Goal: Information Seeking & Learning: Learn about a topic

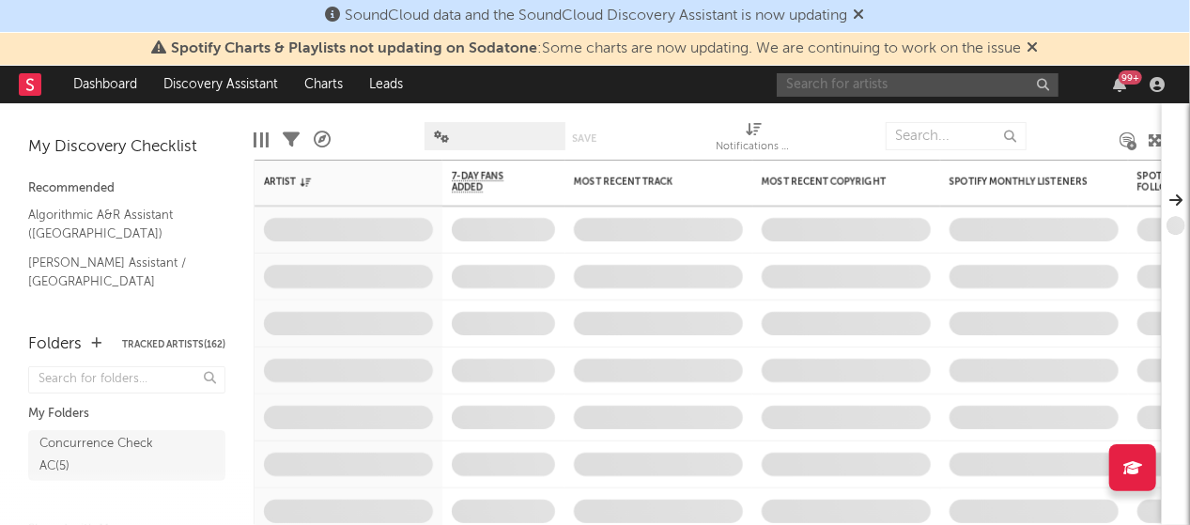
click at [945, 85] on input "text" at bounding box center [918, 84] width 282 height 23
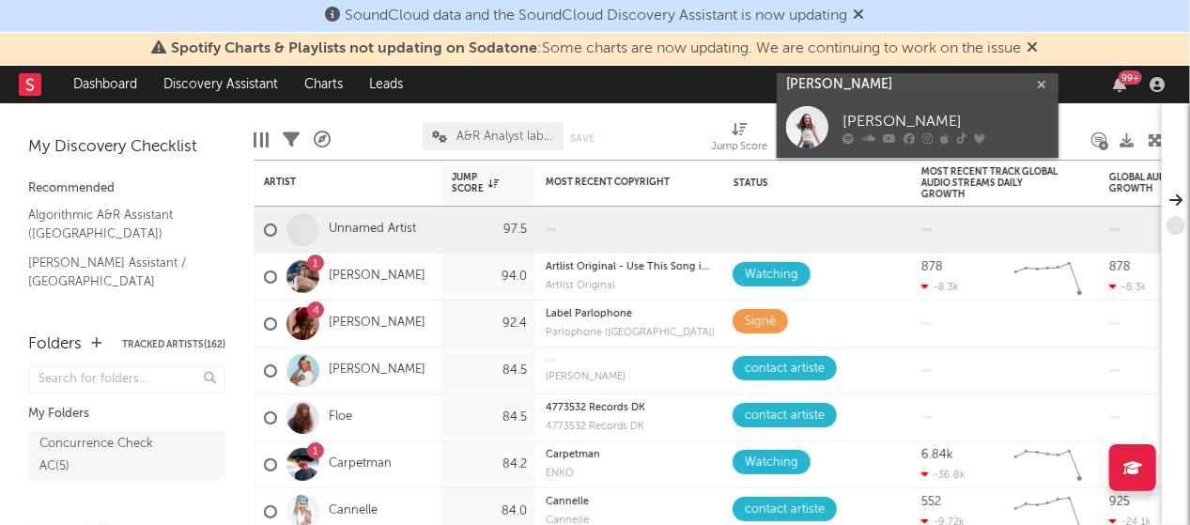
type input "[PERSON_NAME]"
click at [886, 129] on div "[PERSON_NAME]" at bounding box center [945, 121] width 207 height 23
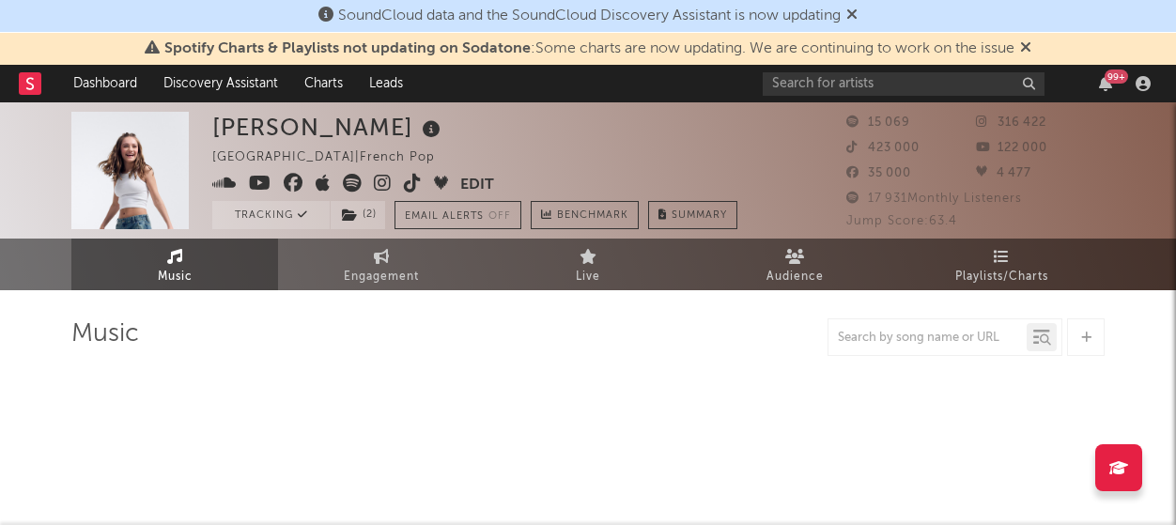
click at [1028, 46] on icon at bounding box center [1025, 46] width 11 height 15
select select "6m"
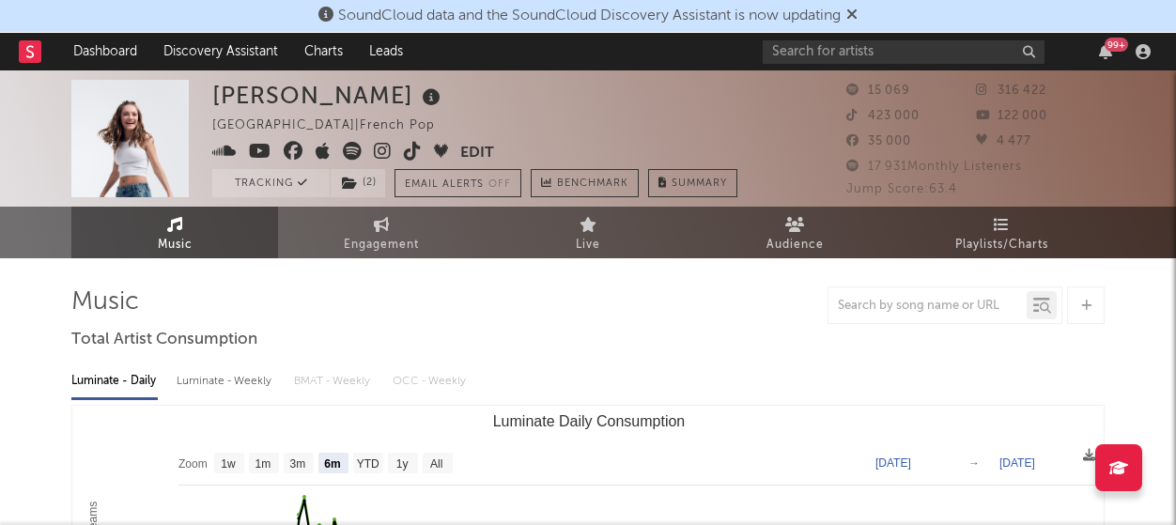
click at [855, 15] on icon at bounding box center [851, 14] width 11 height 15
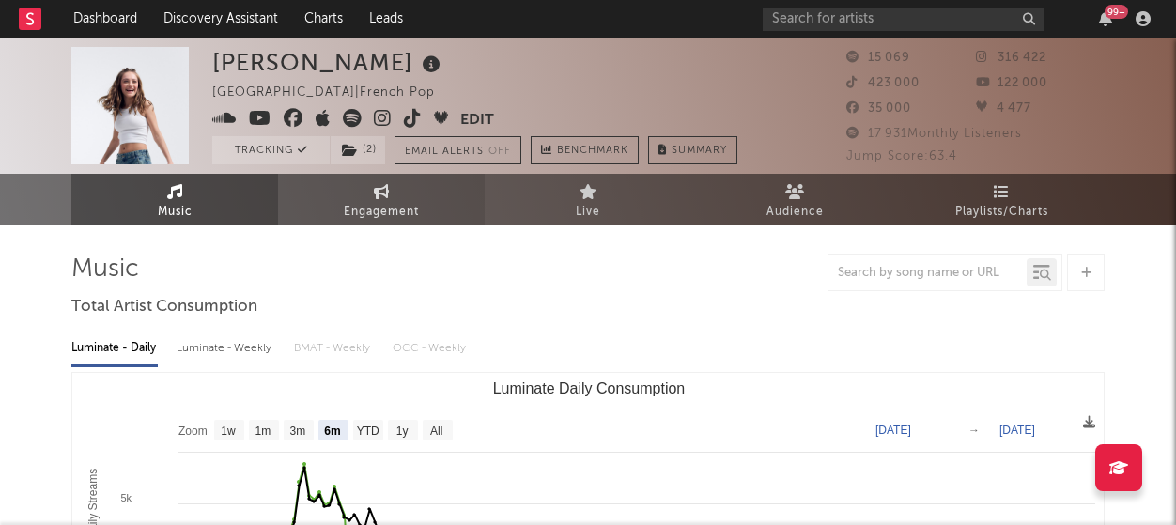
click at [365, 202] on span "Engagement" at bounding box center [381, 212] width 75 height 23
select select "1w"
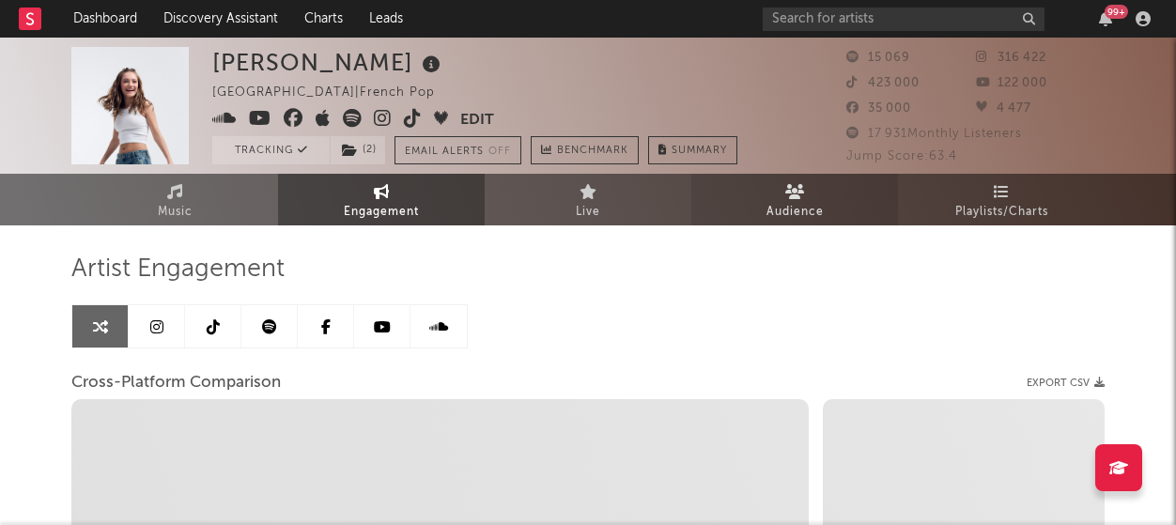
click at [778, 202] on span "Audience" at bounding box center [794, 212] width 57 height 23
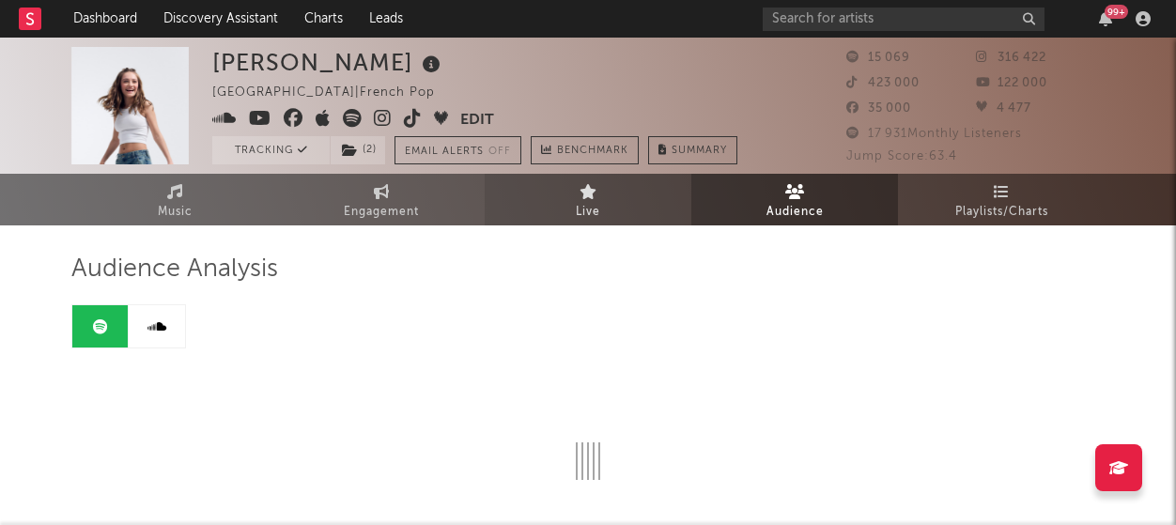
click at [627, 203] on link "Live" at bounding box center [588, 200] width 207 height 52
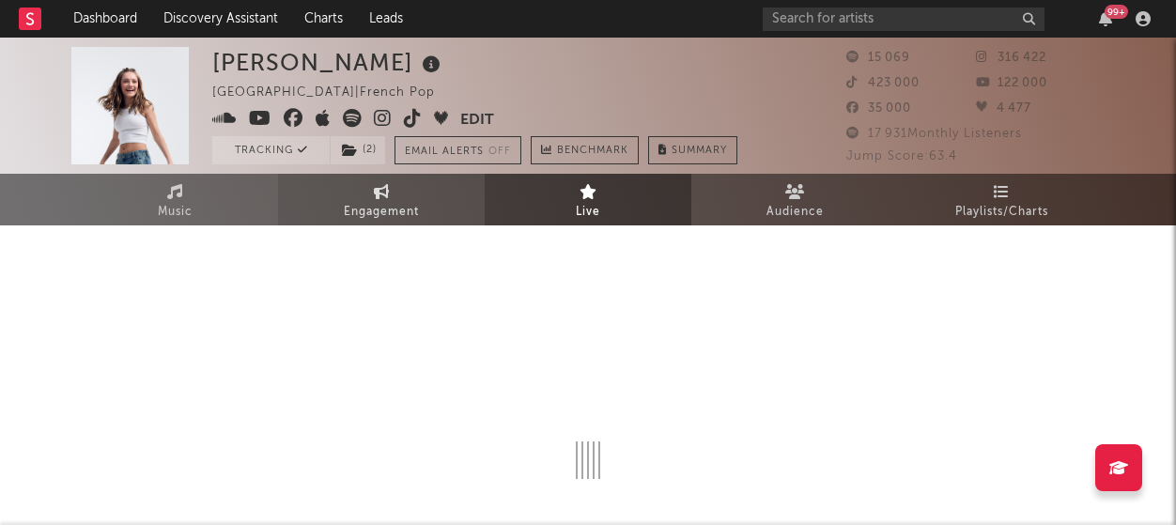
click at [432, 200] on link "Engagement" at bounding box center [381, 200] width 207 height 52
select select "1w"
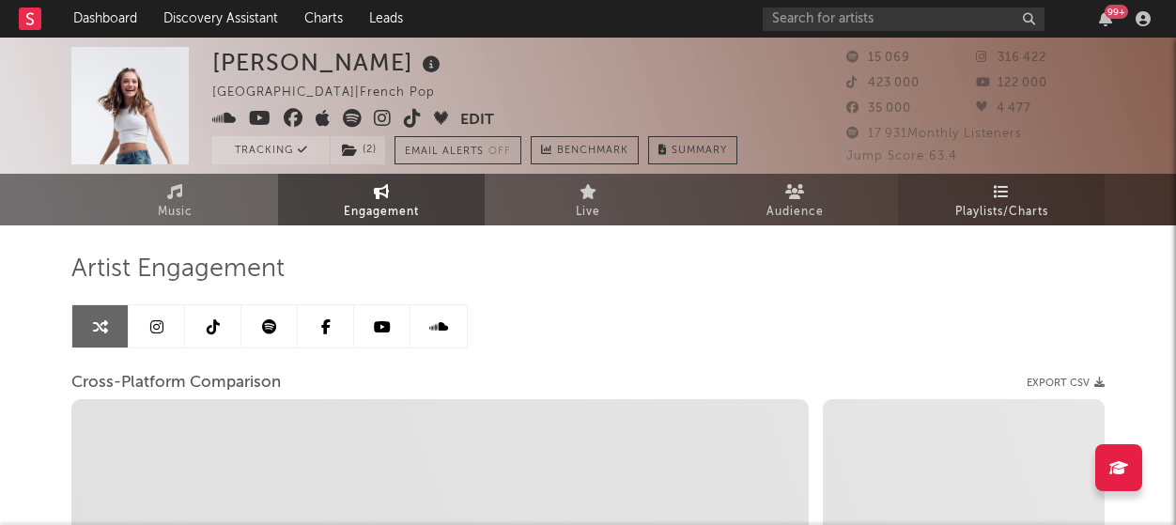
click at [994, 193] on icon at bounding box center [1002, 191] width 16 height 15
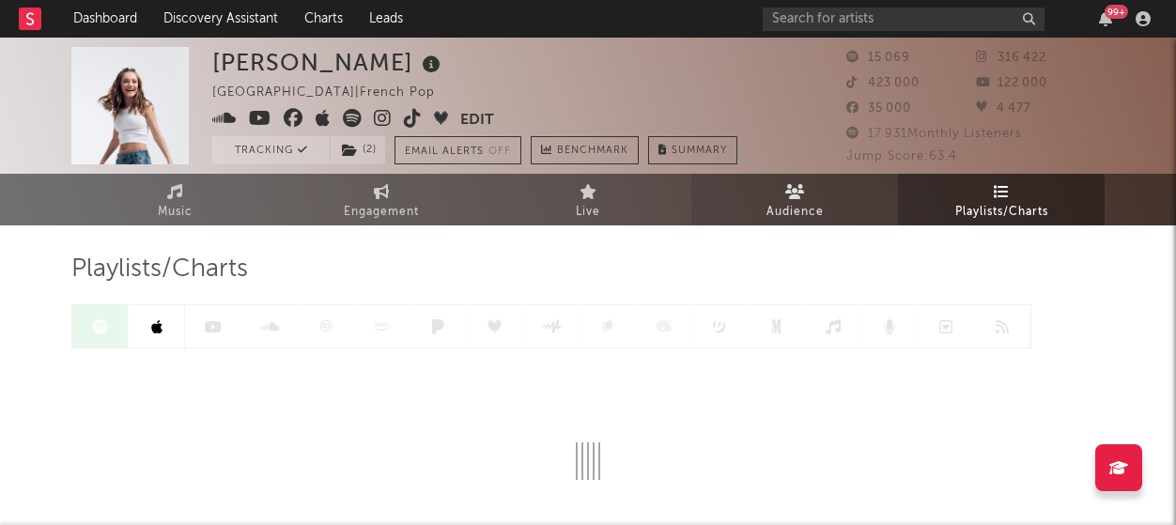
click at [828, 202] on link "Audience" at bounding box center [794, 200] width 207 height 52
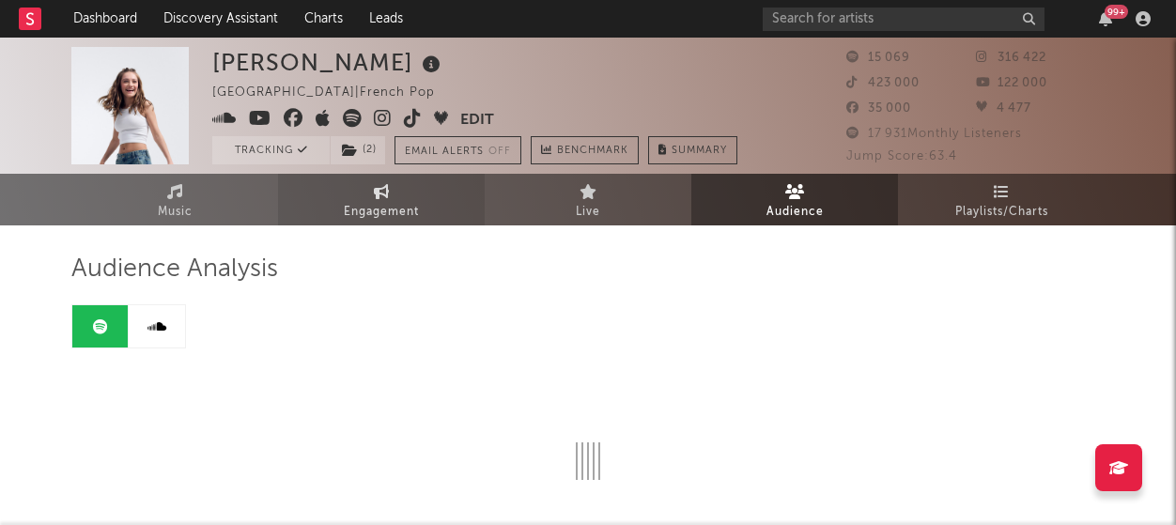
click at [355, 180] on link "Engagement" at bounding box center [381, 200] width 207 height 52
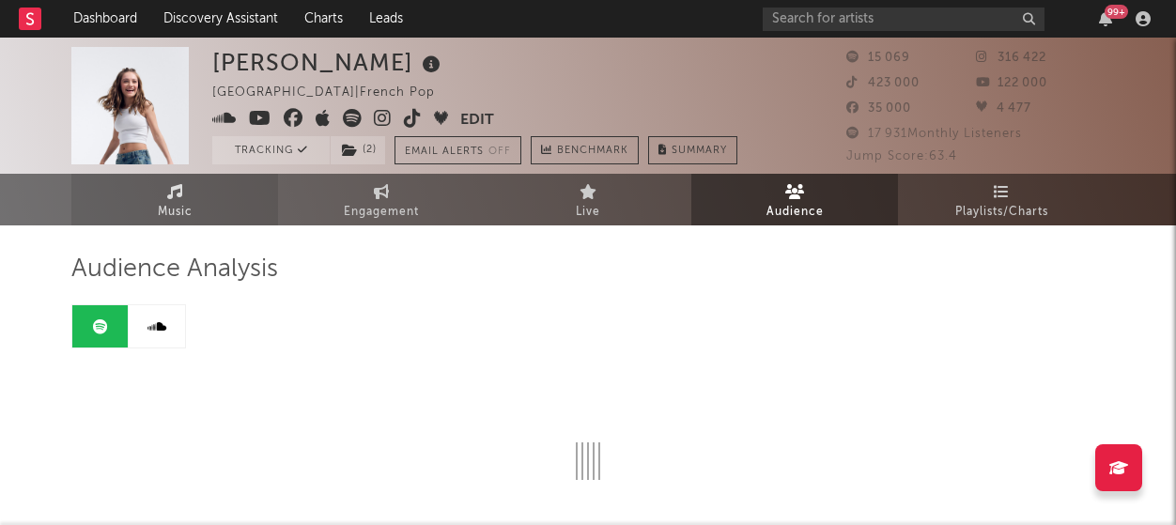
select select "1m"
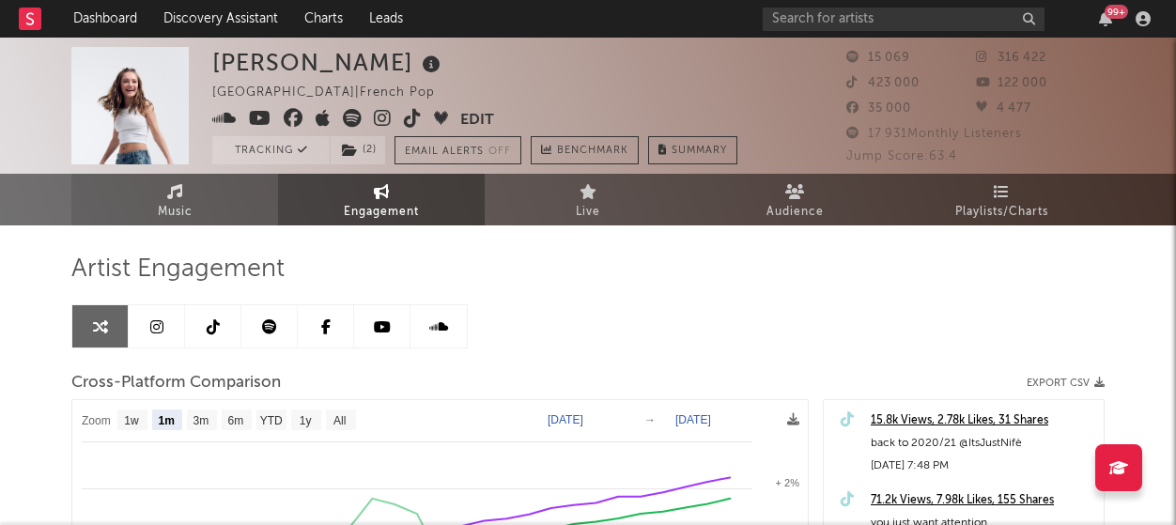
click at [220, 211] on link "Music" at bounding box center [174, 200] width 207 height 52
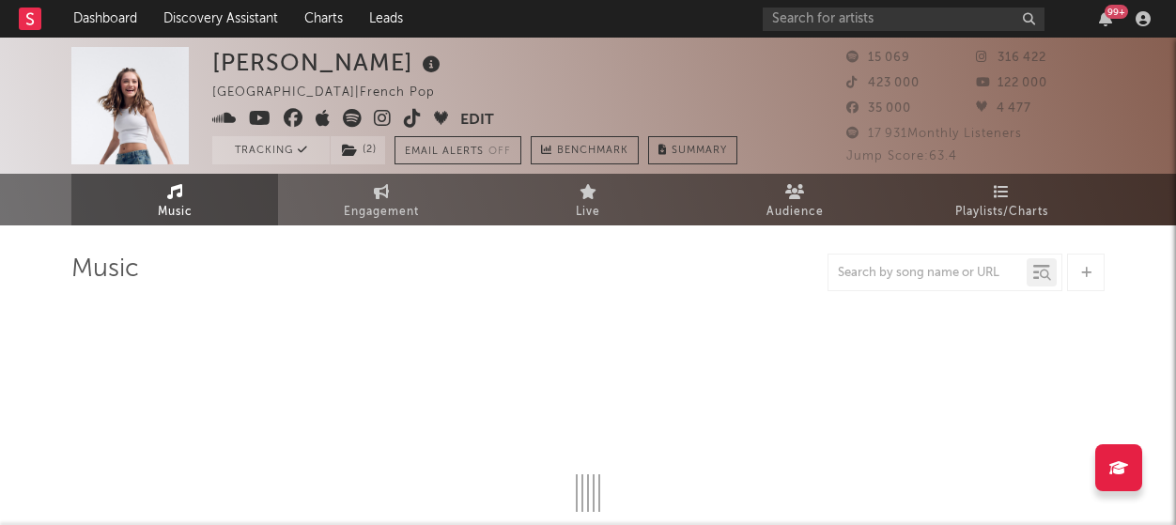
select select "6m"
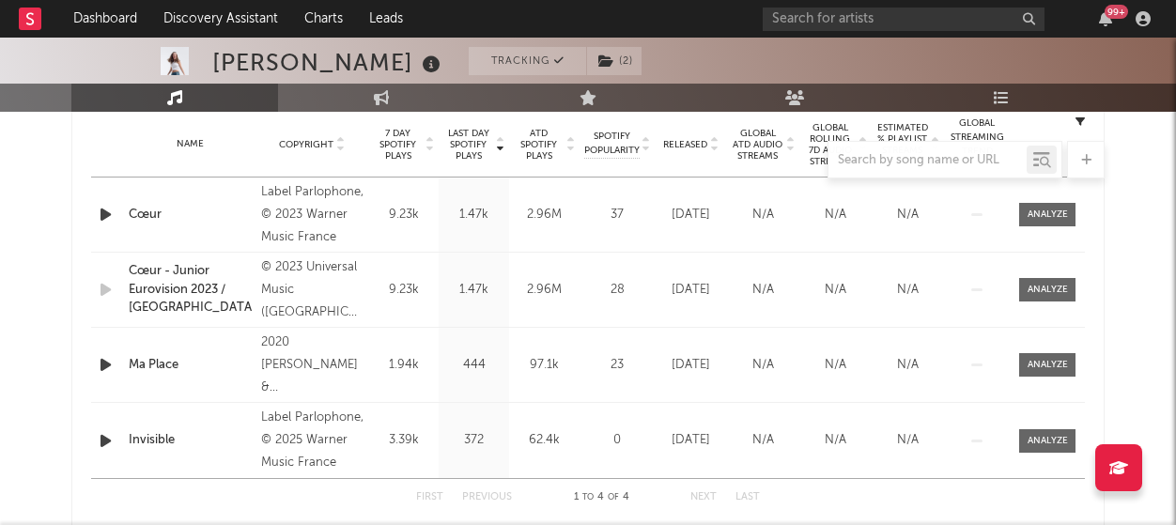
scroll to position [751, 0]
